Goal: Task Accomplishment & Management: Complete application form

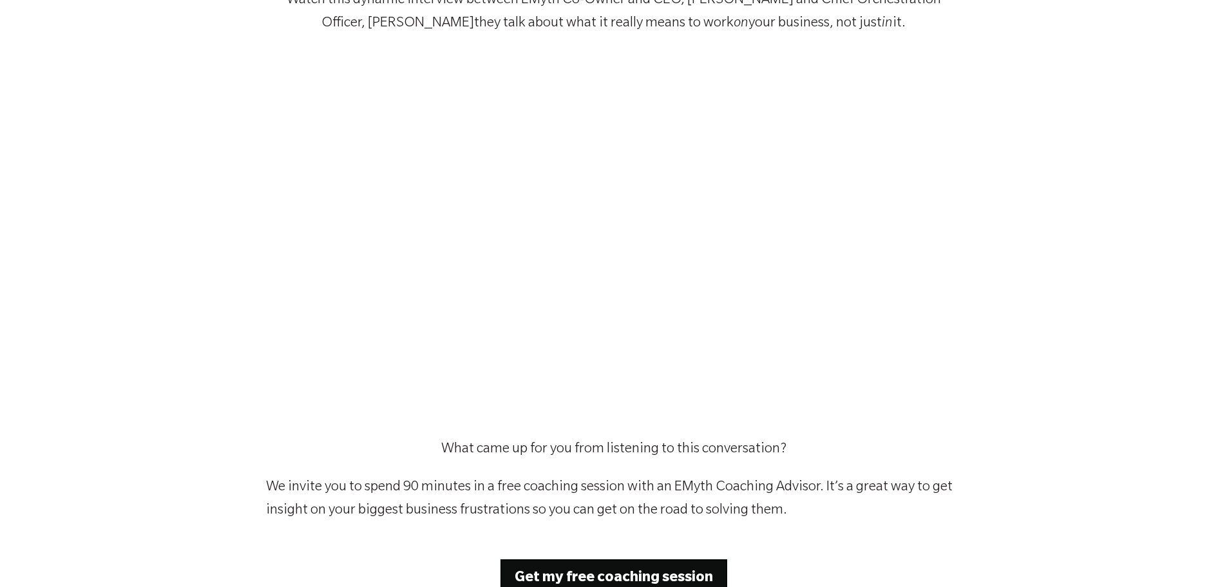
click at [975, 449] on div "Work On Your Business, Not Just In It: The Key to Organized Growth Watch this d…" at bounding box center [613, 347] width 1227 height 877
click at [1029, 222] on div "Work On Your Business, Not Just In It: The Key to Organized Growth Watch this d…" at bounding box center [613, 347] width 1227 height 877
click at [1122, 338] on div "Work On Your Business, Not Just In It: The Key to Organized Growth Watch this d…" at bounding box center [613, 347] width 1227 height 877
click at [1013, 318] on div "Work On Your Business, Not Just In It: The Key to Organized Growth Watch this d…" at bounding box center [613, 347] width 1227 height 877
click at [1017, 300] on div "Work On Your Business, Not Just In It: The Key to Organized Growth Watch this d…" at bounding box center [613, 347] width 1227 height 877
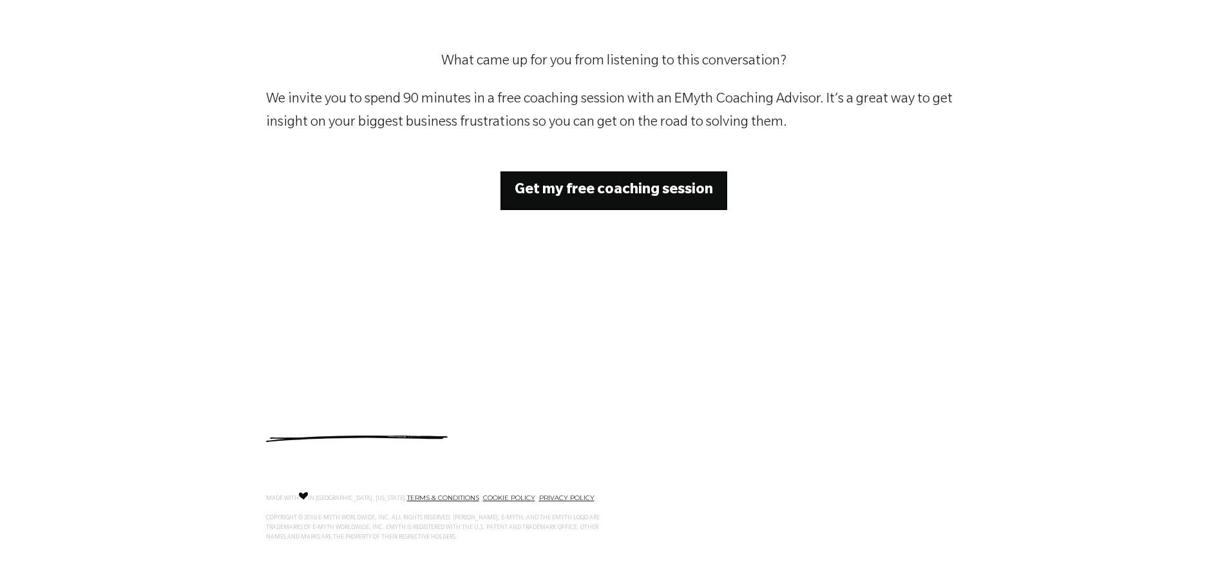
scroll to position [582, 0]
click at [642, 191] on strong "Get my free coaching session" at bounding box center [614, 189] width 198 height 15
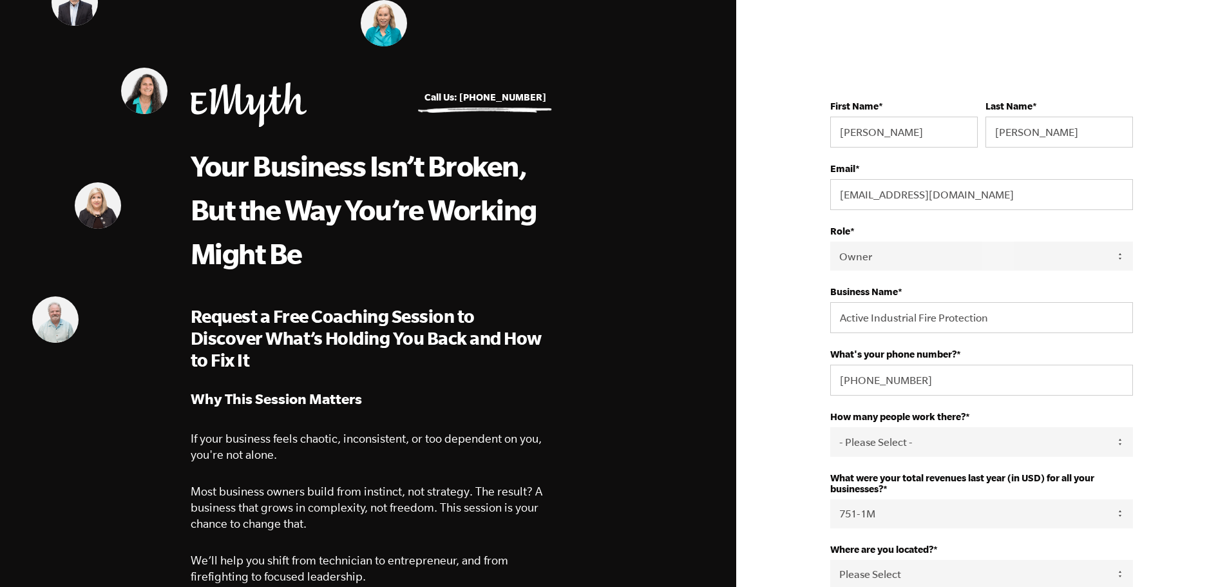
select select "Owner"
select select "751-1M"
drag, startPoint x: 968, startPoint y: 195, endPoint x: 787, endPoint y: 207, distance: 180.8
type input "davidk@itech-fire.com"
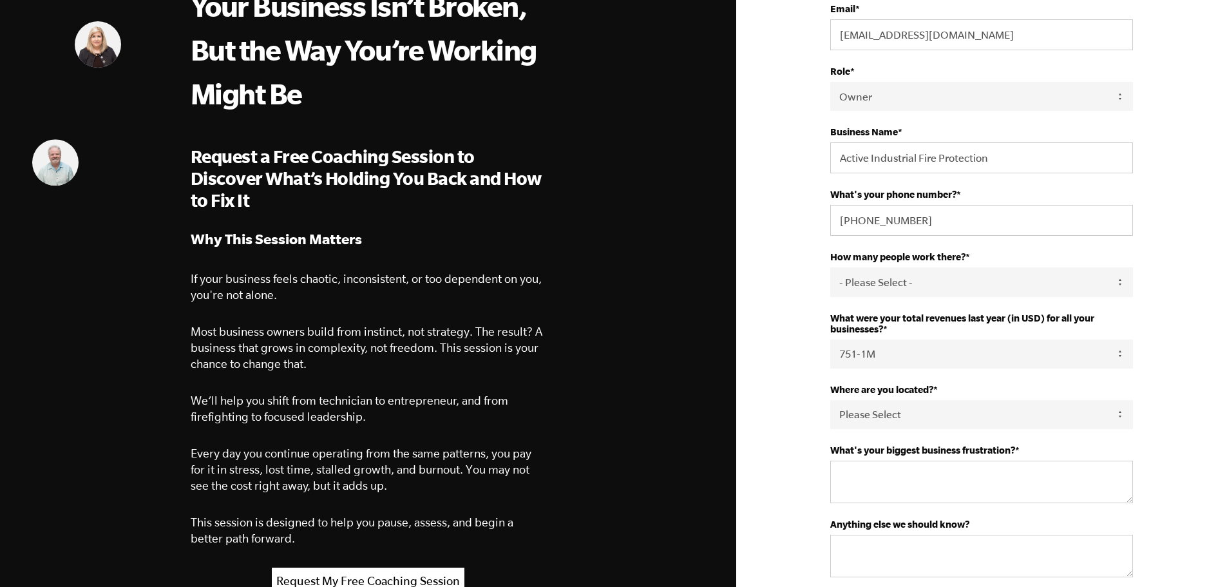
scroll to position [193, 0]
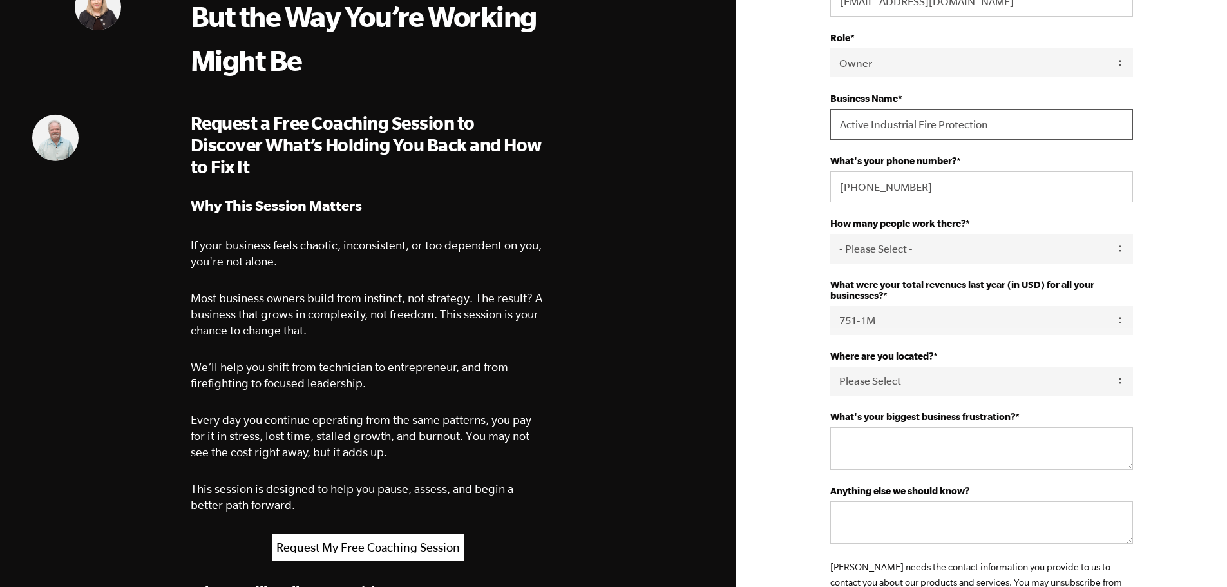
drag, startPoint x: 1022, startPoint y: 116, endPoint x: 723, endPoint y: 129, distance: 299.2
type input "IgnitionTech Fire Consulting"
select select "United States"
click at [990, 254] on select "- Please Select - 50+ 35-49 20-34 10-19 4-9 1-3 0 tfa_105 tfa_106 tfa_107 tfa_1…" at bounding box center [981, 248] width 303 height 29
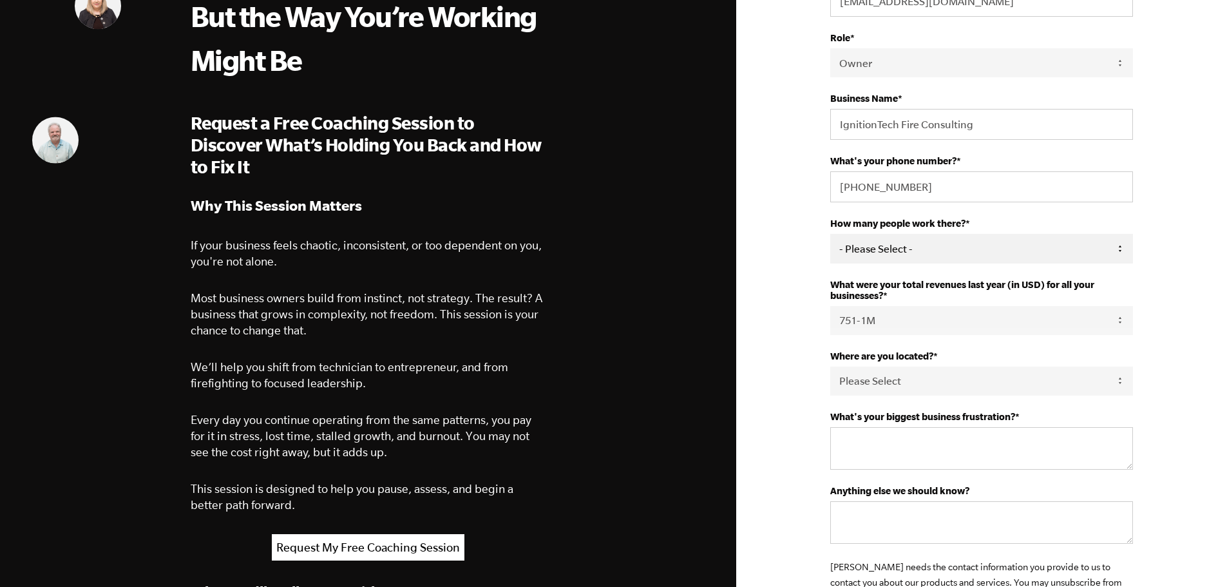
select select "3-5"
click at [830, 234] on select "- Please Select - 50+ 35-49 20-34 10-19 4-9 1-3 0 tfa_105 tfa_106 tfa_107 tfa_1…" at bounding box center [981, 248] width 303 height 29
click at [1026, 316] on select "Please Select 0-75K 76-150K 151-275K 276-500K 501-750K 751-1M 1-2.5M 2.5-5M 5-1…" at bounding box center [981, 320] width 303 height 29
select select "1-2.5M"
click at [830, 306] on select "Please Select 0-75K 76-150K 151-275K 276-500K 501-750K 751-1M 1-2.5M 2.5-5M 5-1…" at bounding box center [981, 320] width 303 height 29
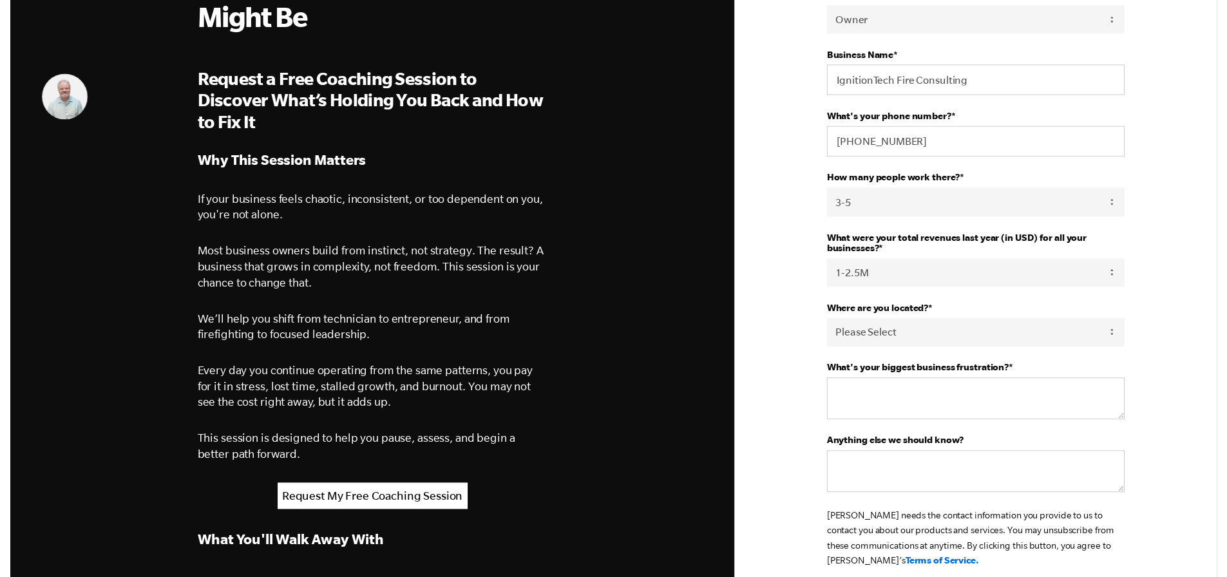
scroll to position [322, 0]
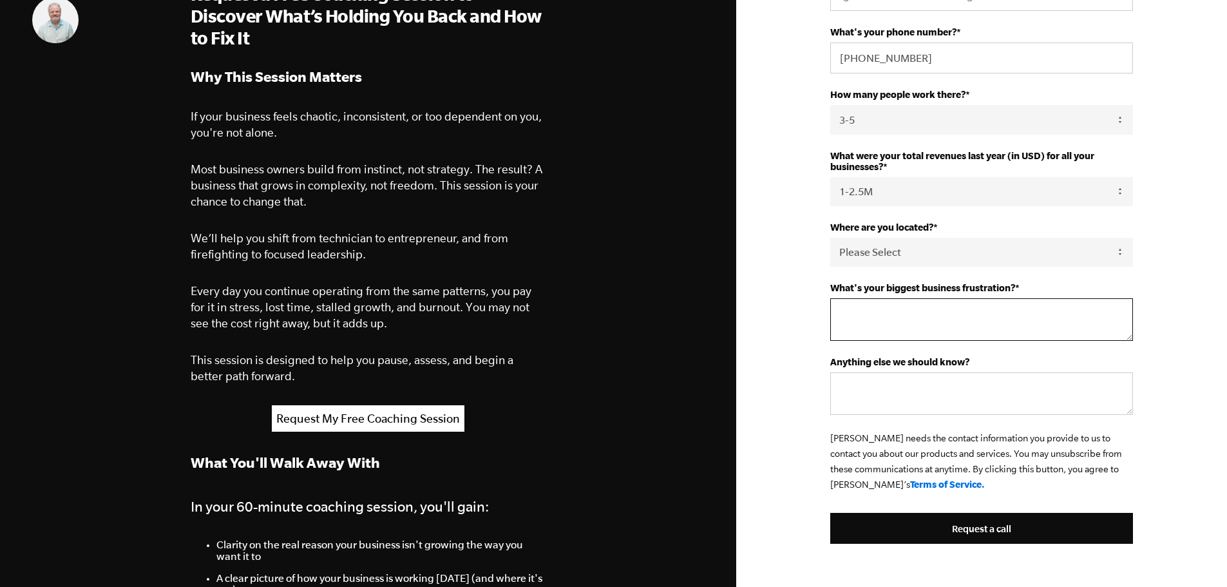
click at [924, 322] on textarea "What's your biggest business frustration? *" at bounding box center [981, 319] width 303 height 43
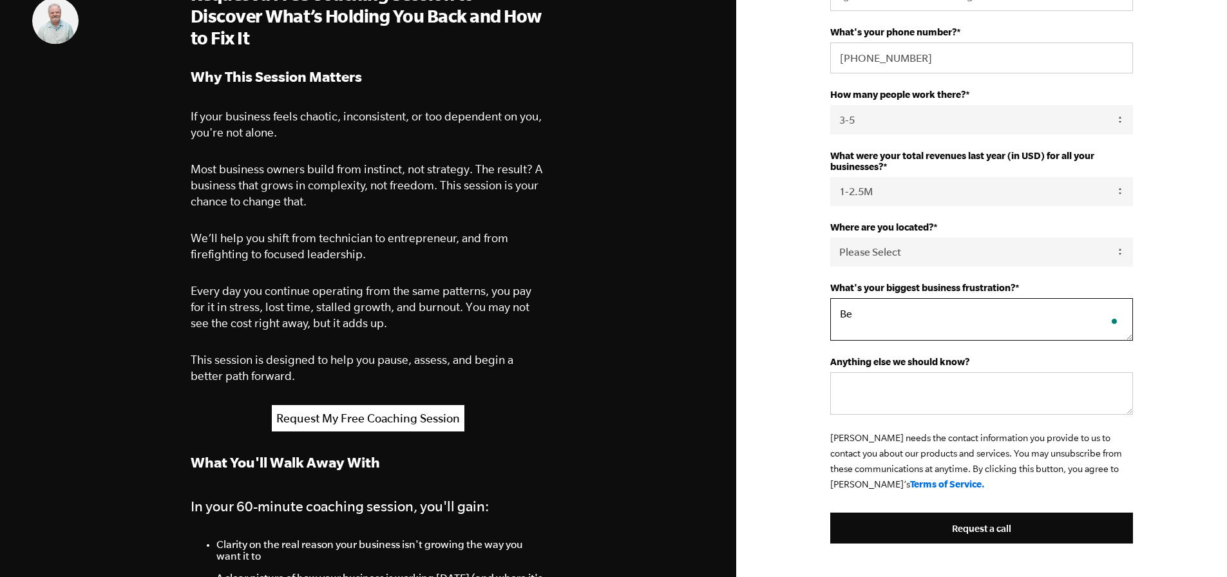
type textarea "B"
type textarea "Feeling like i am the only one who can do what i do and that my other three emp…"
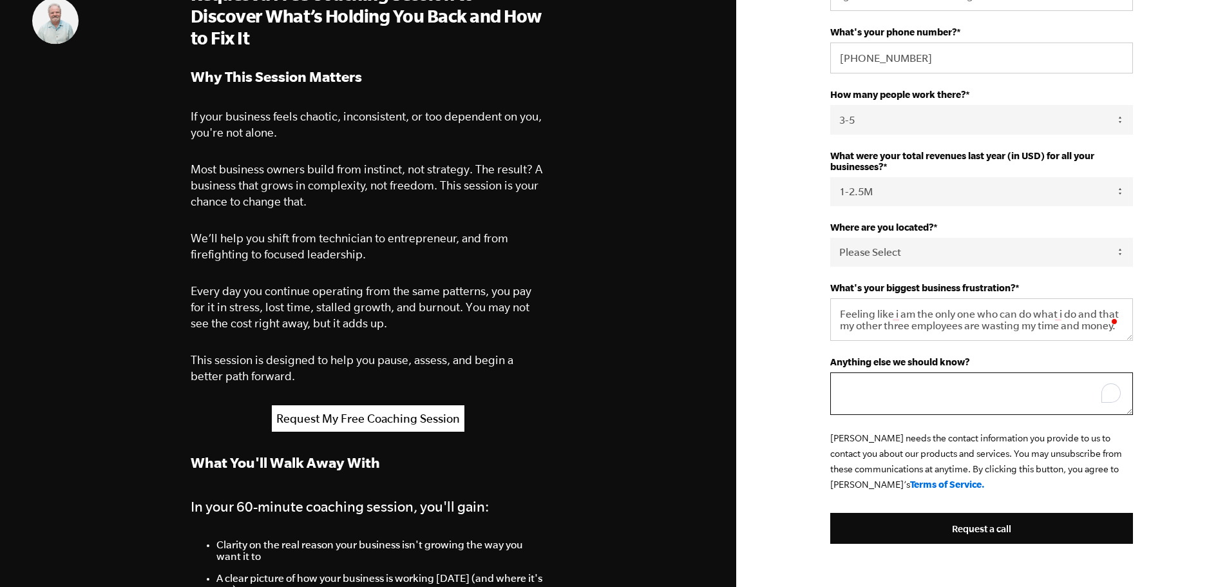
click at [894, 390] on textarea "Anything else we should know?" at bounding box center [981, 393] width 303 height 43
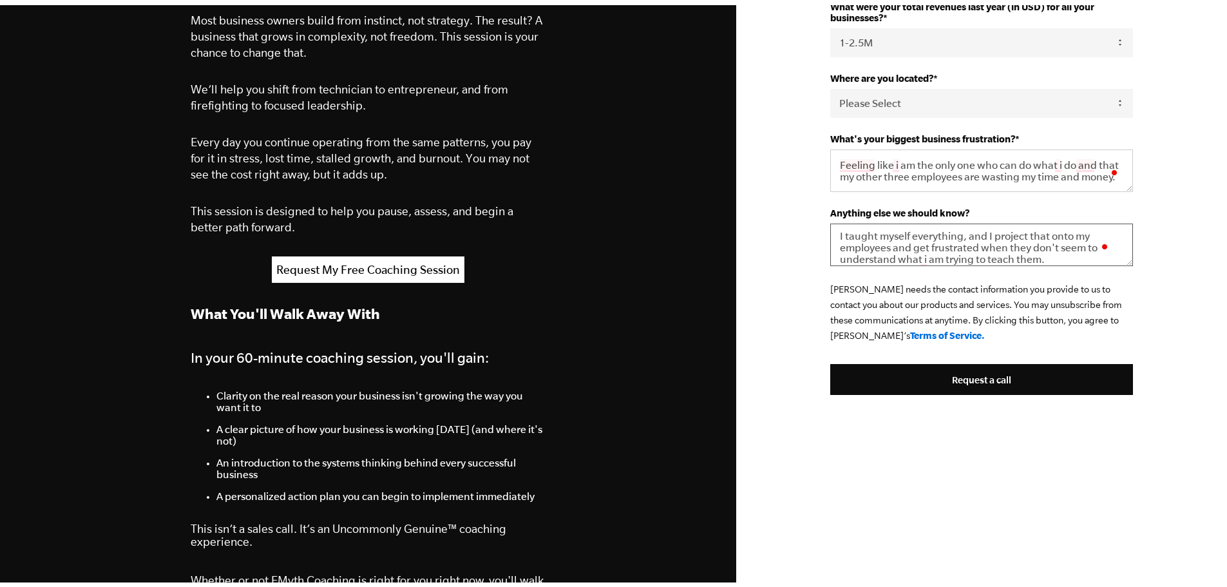
scroll to position [515, 0]
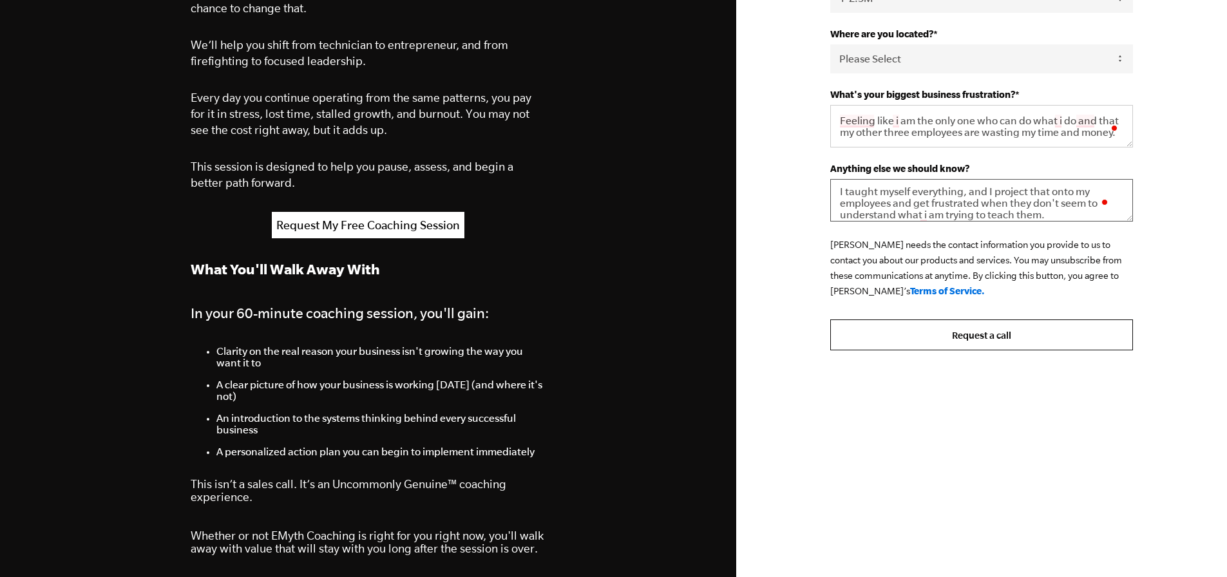
type textarea "I taught myself everything, and I project that onto my employees and get frustr…"
click at [985, 330] on input "Request a call" at bounding box center [981, 335] width 303 height 31
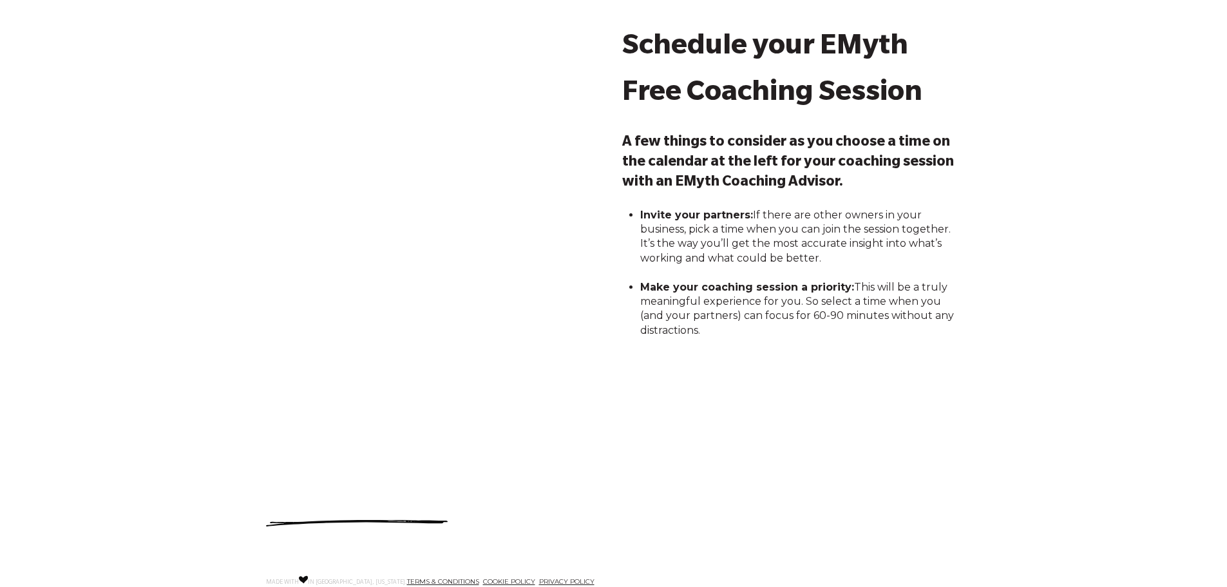
scroll to position [64, 0]
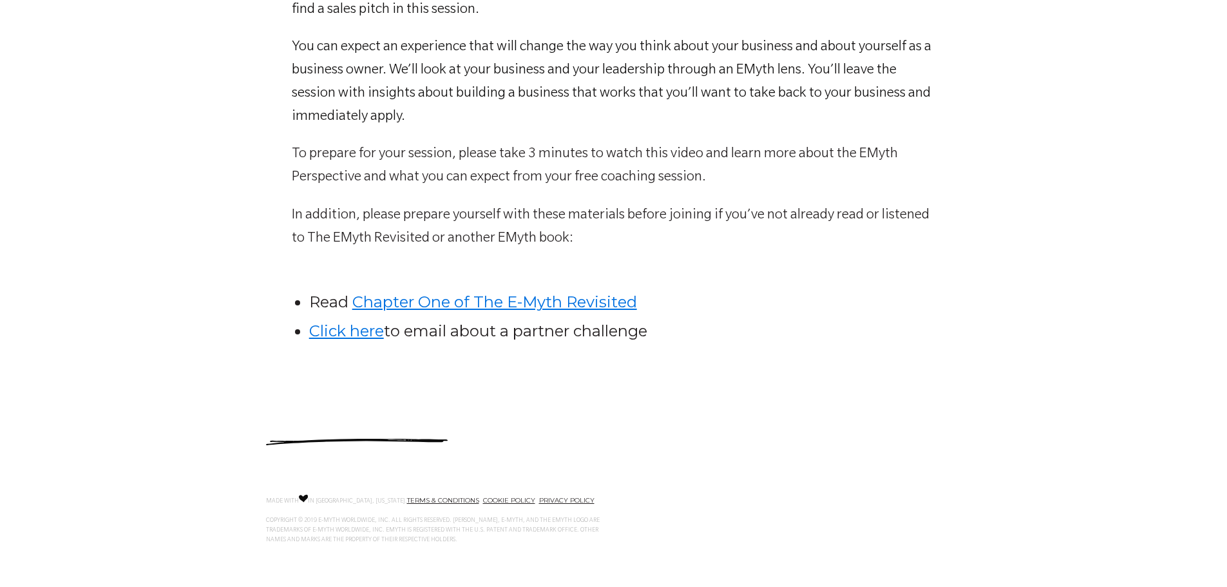
scroll to position [644, 0]
click at [358, 334] on link "Click here" at bounding box center [346, 330] width 75 height 19
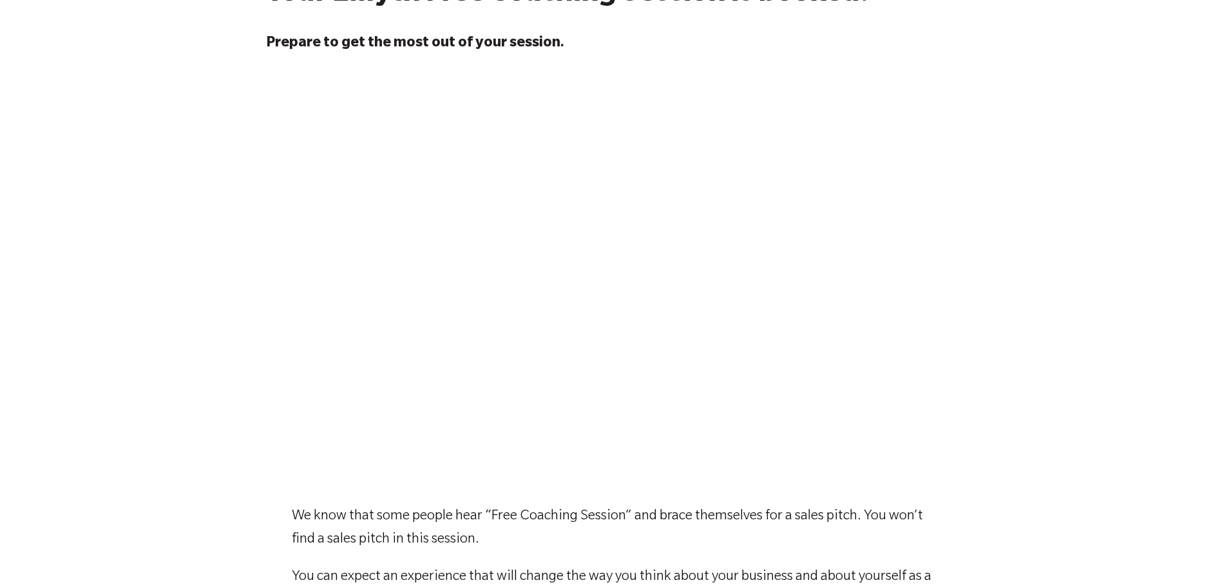
scroll to position [129, 0]
